Goal: Communication & Community: Answer question/provide support

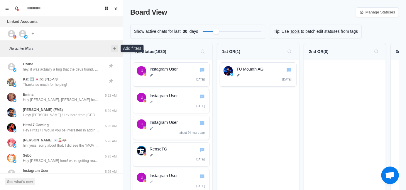
click at [113, 49] on icon "Add filters" at bounding box center [114, 48] width 5 height 5
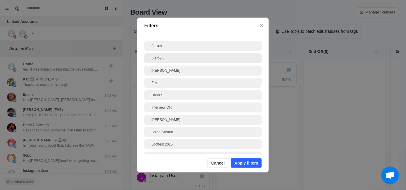
click at [179, 58] on div "Blerp2.0" at bounding box center [202, 58] width 103 height 5
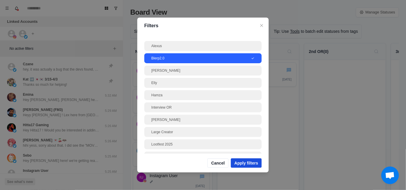
click at [252, 166] on button "Apply filters" at bounding box center [246, 163] width 31 height 9
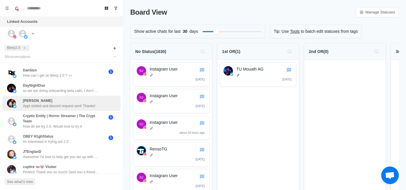
click at [61, 75] on p "How can I get on Blerp 2.0 ? 👀" at bounding box center [48, 75] width 50 height 5
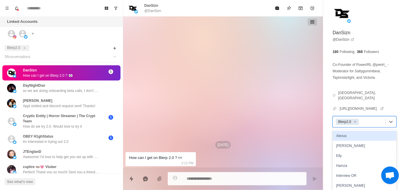
click at [367, 119] on div at bounding box center [371, 122] width 22 height 6
click at [362, 131] on div "Alexus" at bounding box center [365, 136] width 64 height 10
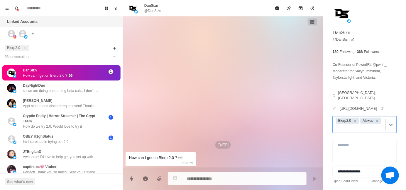
click at [376, 125] on div at bounding box center [359, 128] width 47 height 6
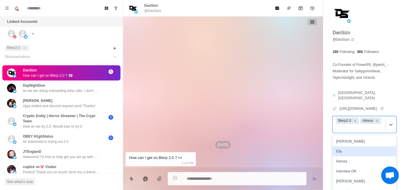
click at [362, 148] on div "Elly" at bounding box center [365, 152] width 64 height 10
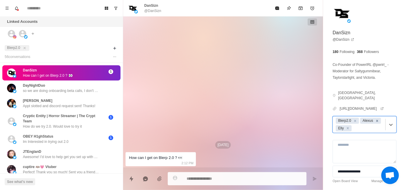
click at [375, 122] on icon "Remove Alexus" at bounding box center [377, 121] width 4 height 4
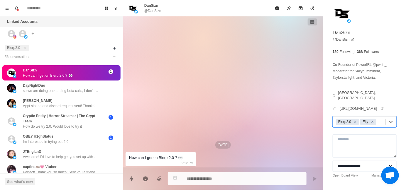
click at [372, 120] on icon "Remove Elly" at bounding box center [372, 122] width 4 height 4
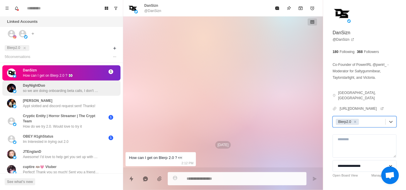
click at [75, 87] on div "DayNightDuo so we are doing onboarding beta calls, I don't have a hard deadline…" at bounding box center [61, 88] width 76 height 11
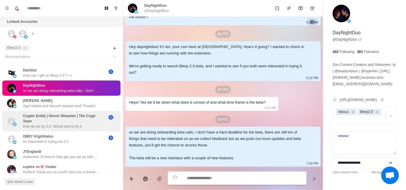
scroll to position [29, 0]
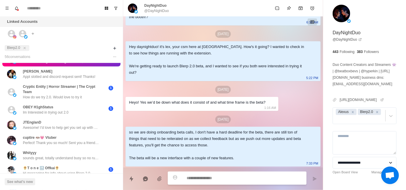
click at [150, 48] on div "Hey daynightduo! it's lex, your csm here at [GEOGRAPHIC_DATA]. How's it going? …" at bounding box center [218, 60] width 179 height 32
click at [150, 51] on div "Hey daynightduo! it's lex, your csm here at [GEOGRAPHIC_DATA]. How's it going? …" at bounding box center [218, 60] width 179 height 32
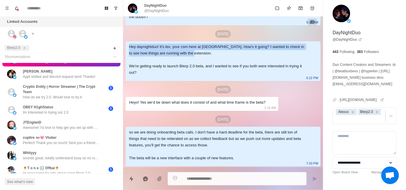
click at [150, 51] on div "Hey daynightduo! it's lex, your csm here at [GEOGRAPHIC_DATA]. How's it going? …" at bounding box center [218, 60] width 179 height 32
click at [142, 59] on div "Hey daynightduo! it's lex, your csm here at [GEOGRAPHIC_DATA]. How's it going? …" at bounding box center [218, 60] width 179 height 32
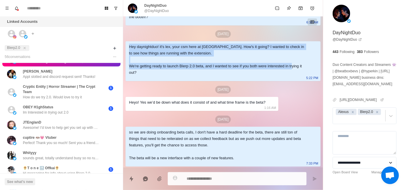
drag, startPoint x: 129, startPoint y: 47, endPoint x: 145, endPoint y: 74, distance: 31.6
click at [145, 74] on div "Hey daynightduo! it's lex, your csm here at [GEOGRAPHIC_DATA]. How's it going? …" at bounding box center [218, 60] width 179 height 32
copy div "Hey daynightduo! it's lex, your csm here at [GEOGRAPHIC_DATA]. How's it going? …"
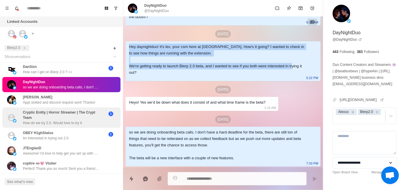
scroll to position [0, 0]
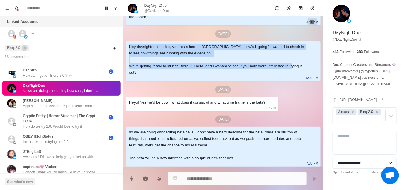
click at [27, 47] on button "close" at bounding box center [25, 48] width 6 height 6
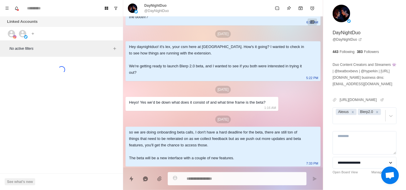
click at [107, 33] on div "Linked Accounts Connect X account Connect Instagram account 3 free accounts rem…" at bounding box center [61, 28] width 123 height 24
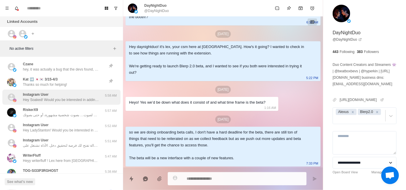
click at [69, 102] on p "Hey Soaked! Would you be interested in adding sound alerts, free AI TTS or Medi…" at bounding box center [61, 99] width 76 height 5
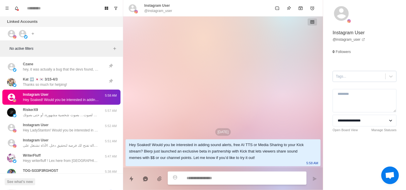
click at [354, 79] on div at bounding box center [359, 76] width 47 height 6
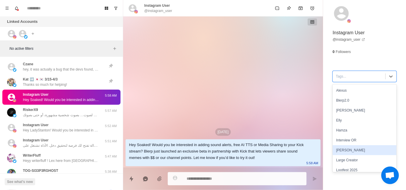
click at [343, 149] on div "[PERSON_NAME]" at bounding box center [365, 150] width 64 height 10
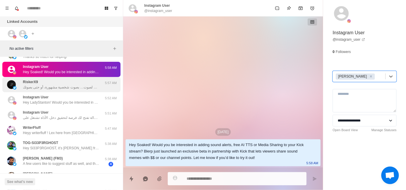
scroll to position [29, 0]
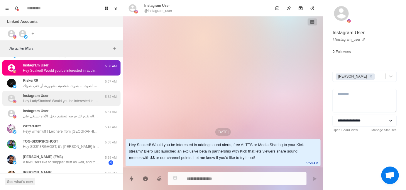
click at [68, 99] on p "Hey LadyStanton! Would you be interested in adding sound alerts, free AI TTS or…" at bounding box center [61, 101] width 76 height 5
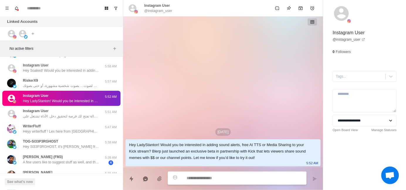
click at [336, 82] on div "**********" at bounding box center [364, 79] width 83 height 159
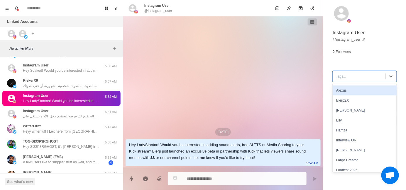
click at [339, 78] on div at bounding box center [359, 76] width 47 height 6
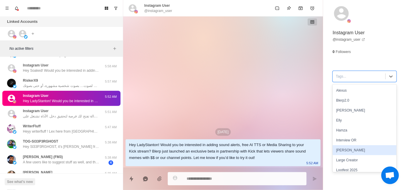
click at [346, 152] on div "[PERSON_NAME]" at bounding box center [365, 150] width 64 height 10
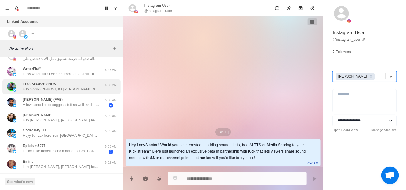
scroll to position [88, 0]
click at [64, 90] on p "Hey Sl33P3RGHOST, it’s [PERSON_NAME] from Blerp! Hope things are going great wi…" at bounding box center [61, 88] width 76 height 5
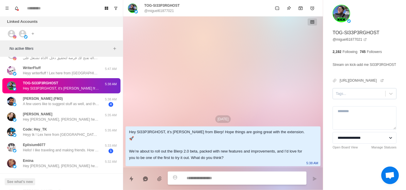
click at [338, 98] on div "Tags..." at bounding box center [359, 93] width 52 height 9
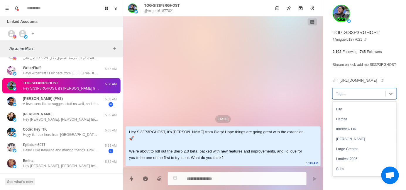
scroll to position [29, 0]
click at [349, 143] on div "[PERSON_NAME]" at bounding box center [365, 138] width 64 height 10
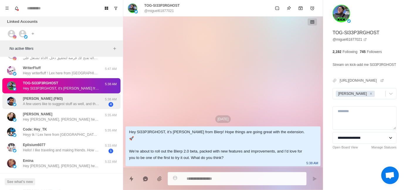
click at [69, 103] on p "A few users like to suggest stuff as well, and that's generally worked well, to…" at bounding box center [61, 103] width 76 height 5
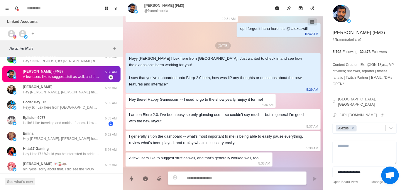
scroll to position [117, 0]
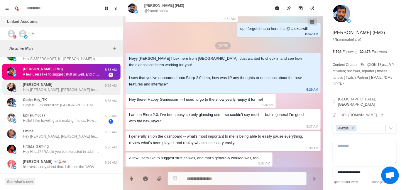
click at [62, 90] on p "Hey [PERSON_NAME], [PERSON_NAME] here! we're getting ready to drop Blerp 2.0 so…" at bounding box center [61, 89] width 76 height 5
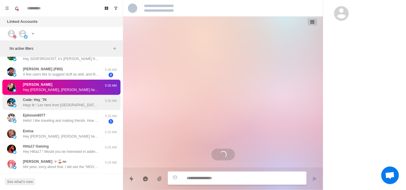
click at [63, 101] on div "Code: Hey_TK Heyy tk ! Lex here from [GEOGRAPHIC_DATA]. Just wanted to check in…" at bounding box center [61, 102] width 76 height 11
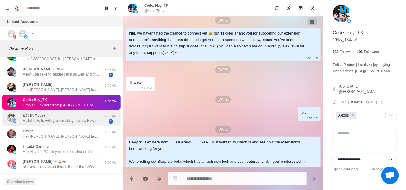
click at [75, 116] on div "Eplisium6077 Hello! I like traveling and making friends. How about you?" at bounding box center [61, 118] width 76 height 11
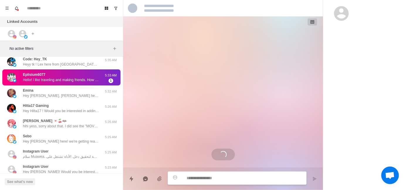
scroll to position [176, 0]
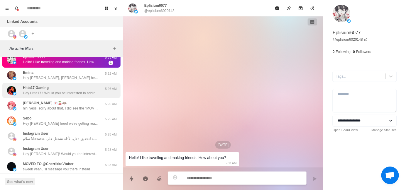
click at [76, 89] on div "Hitta17 Gaming Hey Hitta17 ! Would you be interested in adding sound alerts, fr…" at bounding box center [61, 90] width 76 height 11
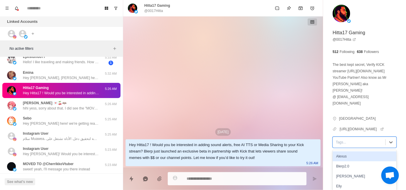
click at [338, 139] on div at bounding box center [359, 142] width 47 height 6
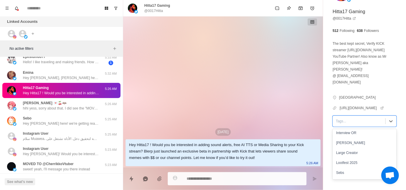
scroll to position [59, 0]
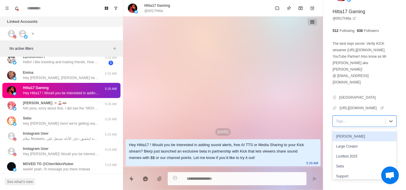
click at [349, 132] on div "[PERSON_NAME]" at bounding box center [365, 137] width 64 height 10
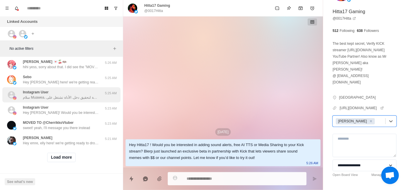
scroll to position [0, 0]
click at [76, 110] on p "Hey [PERSON_NAME]! Would you be interested in adding sound alerts, free AI TTS …" at bounding box center [61, 112] width 76 height 5
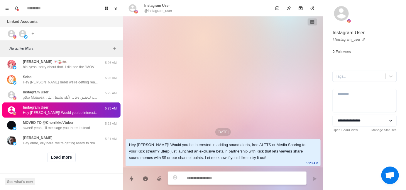
click at [341, 73] on div at bounding box center [359, 76] width 47 height 6
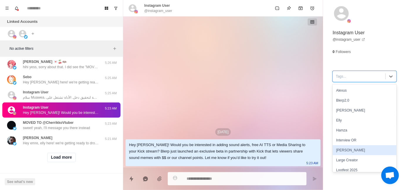
click at [338, 148] on div "[PERSON_NAME]" at bounding box center [365, 150] width 64 height 10
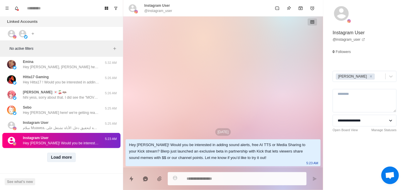
click at [59, 153] on button "Load more" at bounding box center [61, 157] width 29 height 9
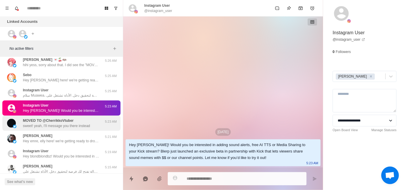
scroll to position [251, 0]
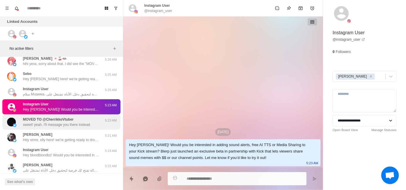
click at [72, 126] on p "sweet! yeah, I'll message you there instead" at bounding box center [56, 124] width 67 height 5
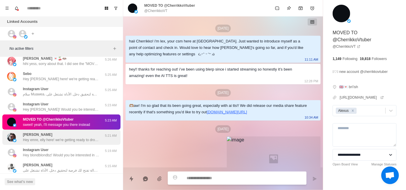
scroll to position [101, 0]
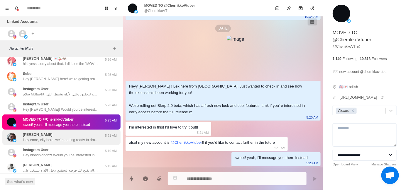
click at [63, 135] on div "[PERSON_NAME] Hey emre, elly here! we're getting ready to drop Blerp 2.0 soon, …" at bounding box center [61, 137] width 76 height 11
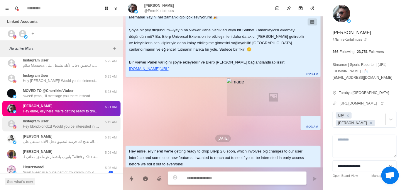
scroll to position [281, 0]
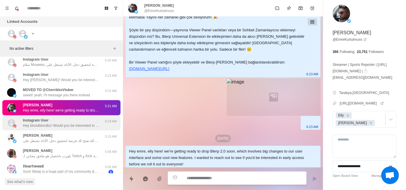
click at [67, 127] on p "Hey blondblondbz! Would you be interested in adding sound alerts, free AI TTS o…" at bounding box center [61, 125] width 76 height 5
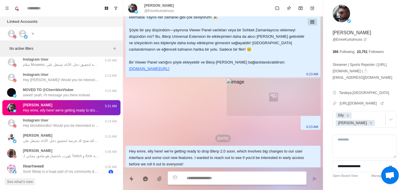
scroll to position [0, 0]
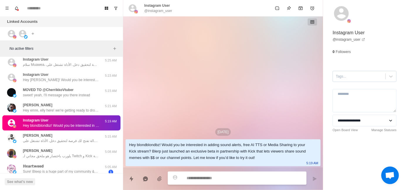
click at [341, 81] on div "Tags..." at bounding box center [365, 76] width 64 height 11
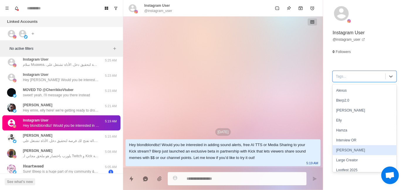
click at [343, 147] on div "[PERSON_NAME]" at bounding box center [365, 150] width 64 height 10
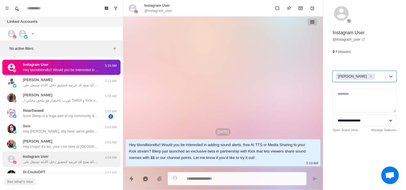
scroll to position [339, 0]
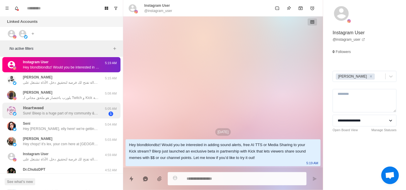
click at [56, 116] on div "ℍ𝕖𝕒𝕣𝕥𝕨𝕠𝕠𝕕 Sure! Bleep is a huge part of my community &amp; I’d love to help &am…" at bounding box center [55, 110] width 96 height 11
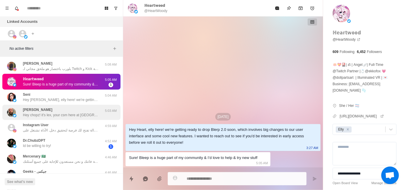
scroll to position [368, 0]
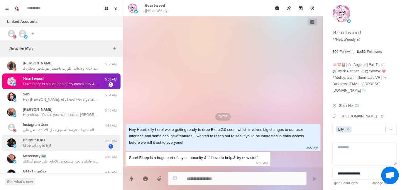
click at [70, 148] on div "Dr.ChubzDPT Id be willing to try! 4:52 AM 1" at bounding box center [61, 143] width 118 height 16
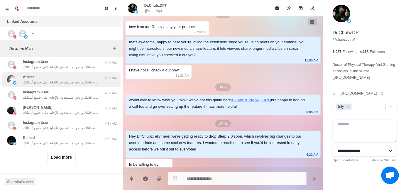
scroll to position [528, 0]
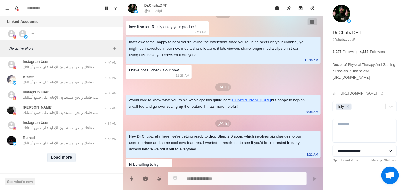
click at [65, 154] on button "Load more" at bounding box center [61, 157] width 29 height 9
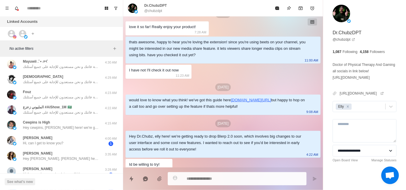
scroll to position [616, 0]
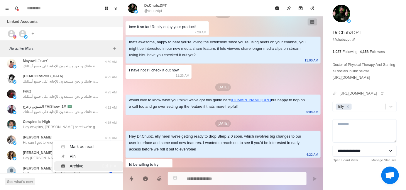
click at [74, 167] on div "Archive" at bounding box center [77, 166] width 14 height 6
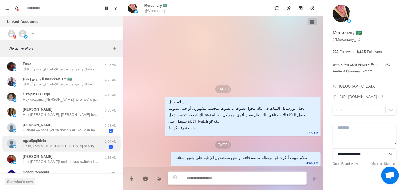
scroll to position [645, 0]
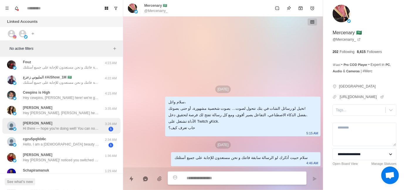
click at [67, 133] on div "[PERSON_NAME] Hi there — hope you're doing well! You can now access original sh…" at bounding box center [61, 126] width 118 height 16
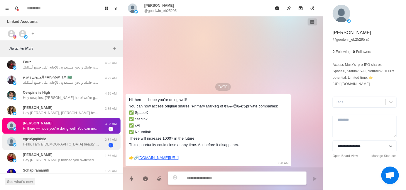
click at [65, 140] on div "cgzu5pqlkb6c Hello, I am a [DEMOGRAPHIC_DATA] beauty and I want to be friends w…" at bounding box center [61, 142] width 76 height 11
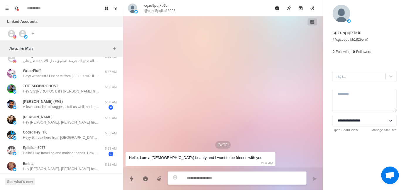
scroll to position [0, 0]
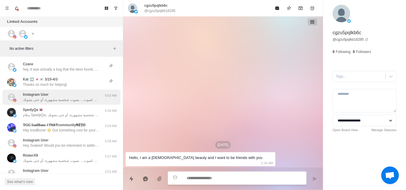
click at [65, 97] on p "سلام علي، تخيل لو رسائل الشات في بثك تتحول لصوت… بصوت شخصية مشهورة، أو حتى بصوت…" at bounding box center [61, 99] width 76 height 5
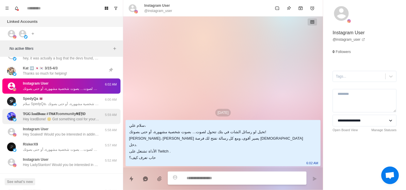
scroll to position [29, 0]
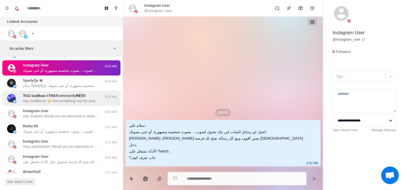
click at [62, 99] on p "Hey IcedBone! 😊 Got something cool for your stream that could seriously level u…" at bounding box center [61, 101] width 76 height 5
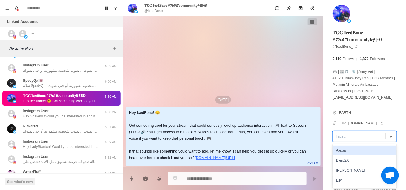
click at [342, 134] on div at bounding box center [359, 136] width 47 height 6
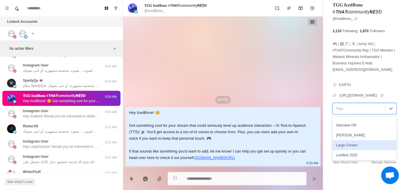
scroll to position [59, 0]
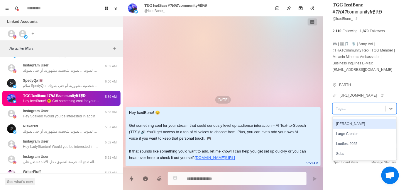
click at [352, 123] on div "[PERSON_NAME]" at bounding box center [365, 124] width 64 height 10
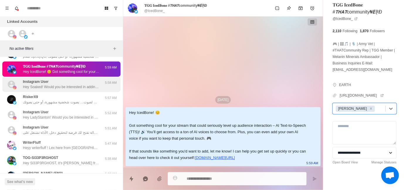
click at [70, 88] on p "Hey Soaked! Would you be interested in adding sound alerts, free AI TTS or Medi…" at bounding box center [61, 86] width 76 height 5
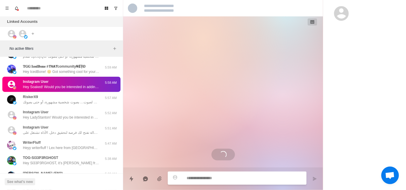
scroll to position [0, 0]
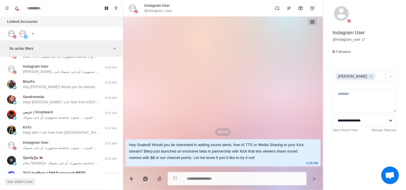
type textarea "*"
